Goal: Navigation & Orientation: Understand site structure

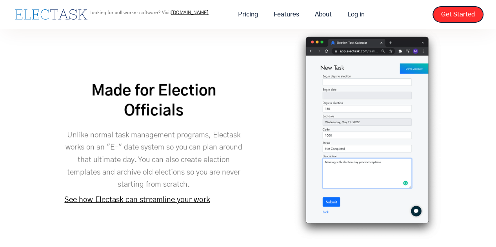
scroll to position [1119, 0]
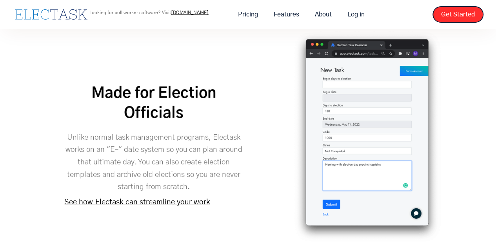
click at [145, 199] on link "See how Electask can streamline your work" at bounding box center [137, 202] width 146 height 7
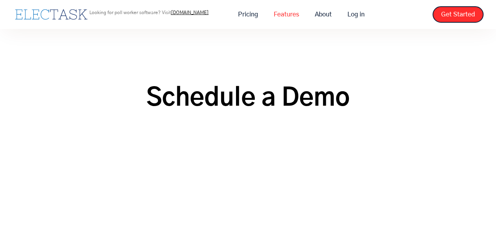
click at [273, 11] on link "Features" at bounding box center [286, 14] width 41 height 16
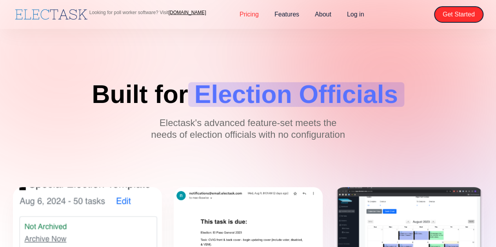
click at [249, 14] on link "Pricing" at bounding box center [249, 14] width 35 height 16
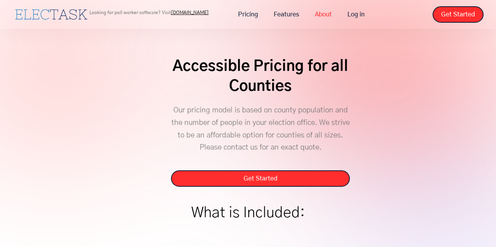
click at [325, 11] on link "About" at bounding box center [323, 14] width 33 height 16
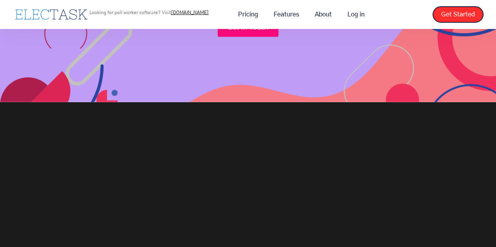
scroll to position [1070, 0]
